Goal: Task Accomplishment & Management: Use online tool/utility

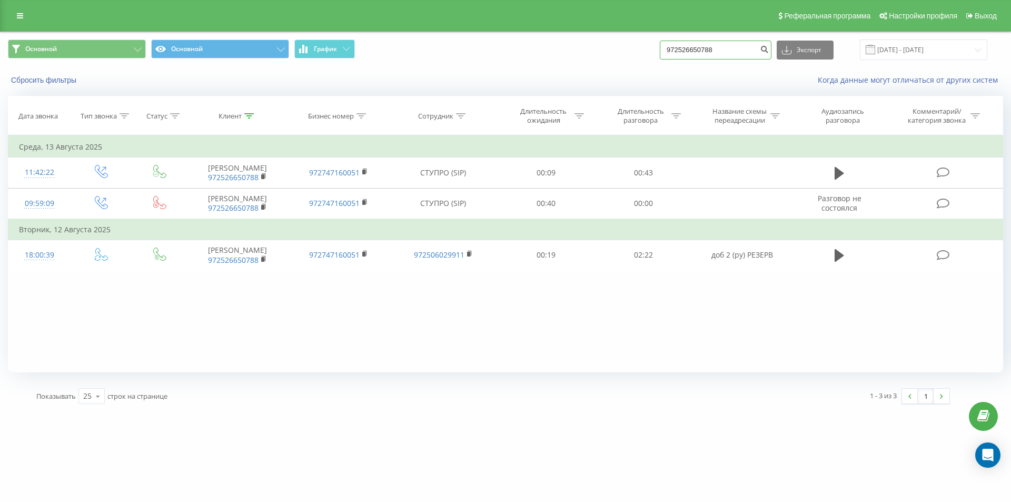
drag, startPoint x: 741, startPoint y: 50, endPoint x: 661, endPoint y: 44, distance: 80.3
click at [661, 44] on div "Основной Основной График 972526650788 Экспорт .csv .xls .xlsx [DATE] - [DATE]" at bounding box center [506, 50] width 996 height 21
click at [968, 44] on input "[DATE] - [DATE]" at bounding box center [923, 50] width 127 height 21
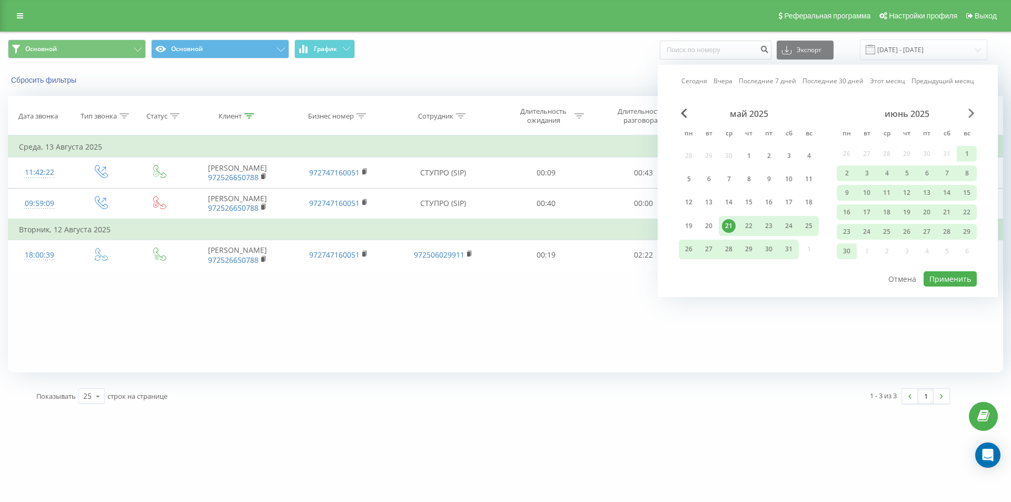
click at [969, 110] on span "Next Month" at bounding box center [972, 113] width 6 height 9
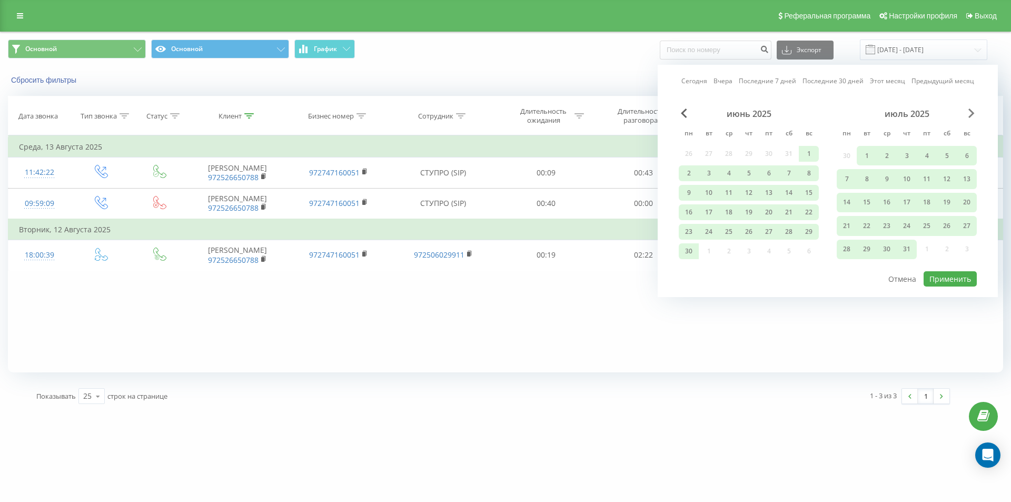
click at [972, 111] on span "Next Month" at bounding box center [972, 113] width 6 height 9
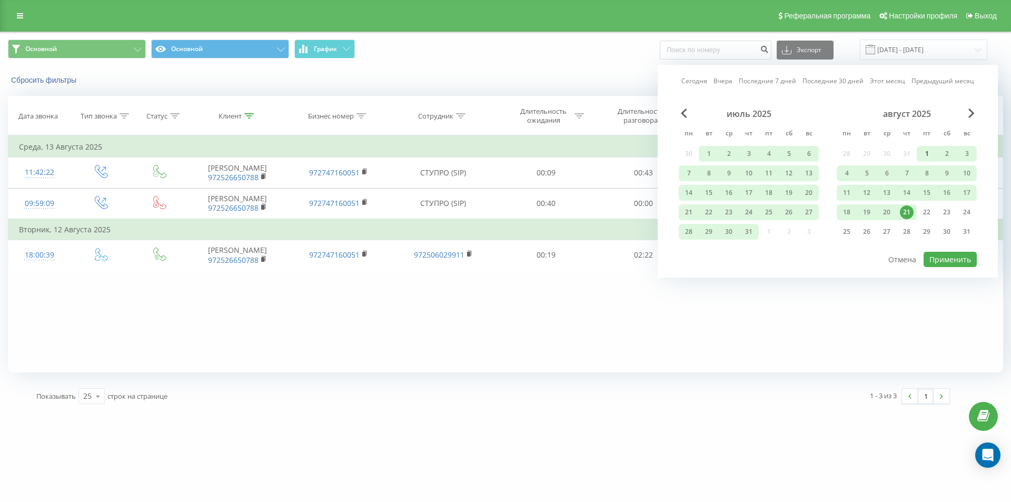
click at [926, 150] on div "1" at bounding box center [927, 154] width 14 height 14
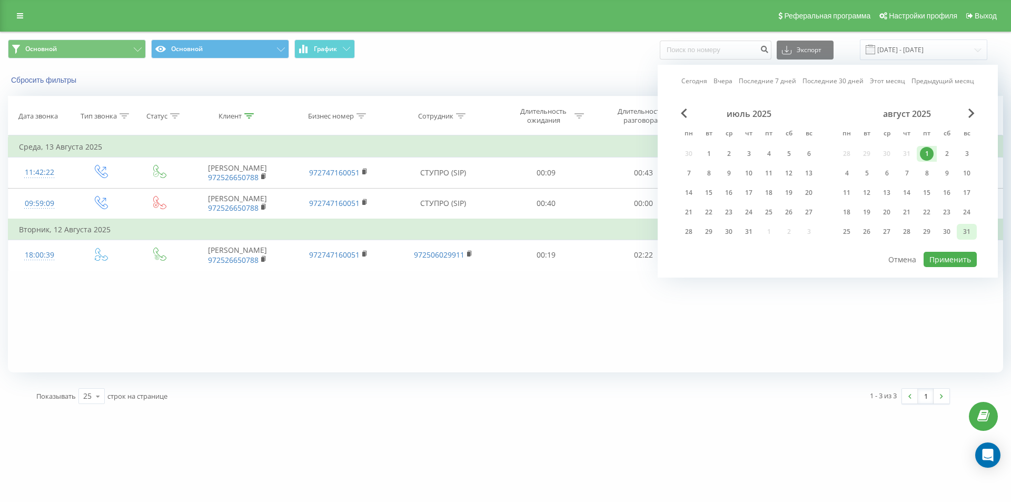
click at [968, 234] on div "31" at bounding box center [967, 232] width 14 height 14
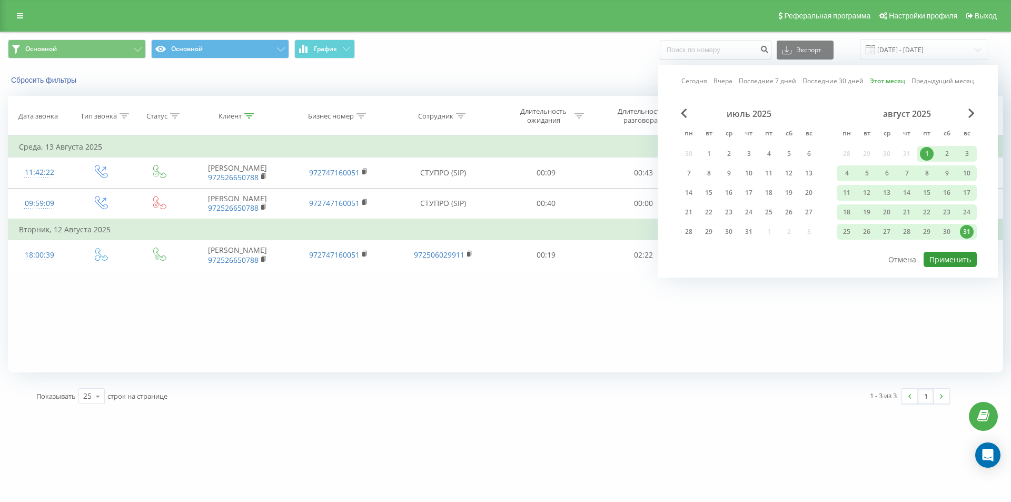
click at [959, 258] on button "Применить" at bounding box center [950, 259] width 53 height 15
type input "[DATE] - [DATE]"
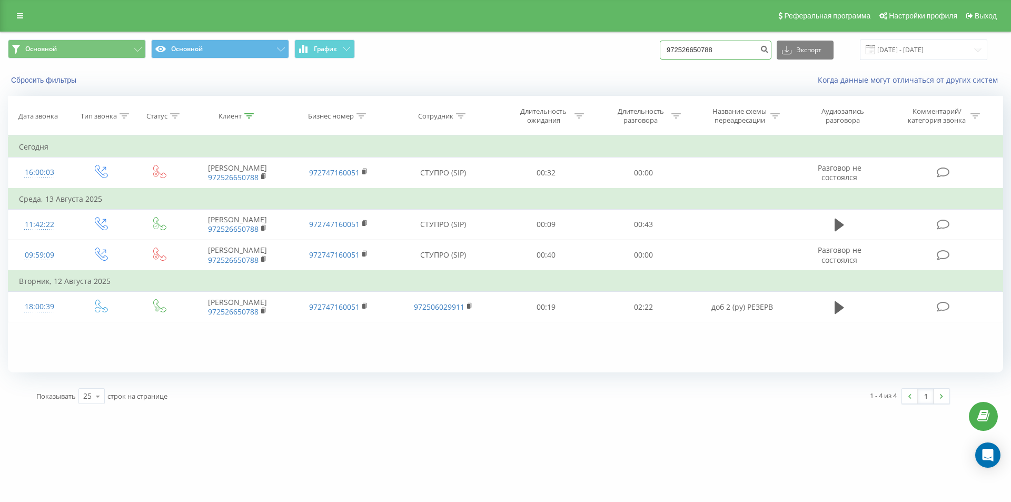
click at [731, 50] on input "972526650788" at bounding box center [716, 50] width 112 height 19
type input "9"
click at [638, 60] on div "Основной Основной График Экспорт .csv .xls .xlsx 01.08.2025 - 31.08.2025" at bounding box center [506, 50] width 996 height 21
click at [745, 51] on input "972526650788" at bounding box center [716, 50] width 112 height 19
type input "9"
